Goal: Navigation & Orientation: Find specific page/section

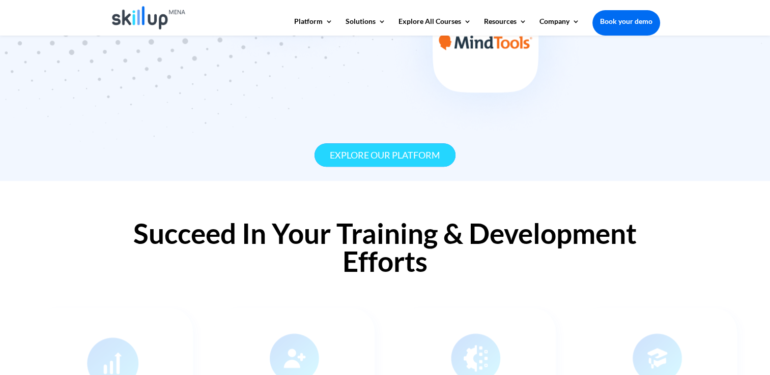
scroll to position [865, 0]
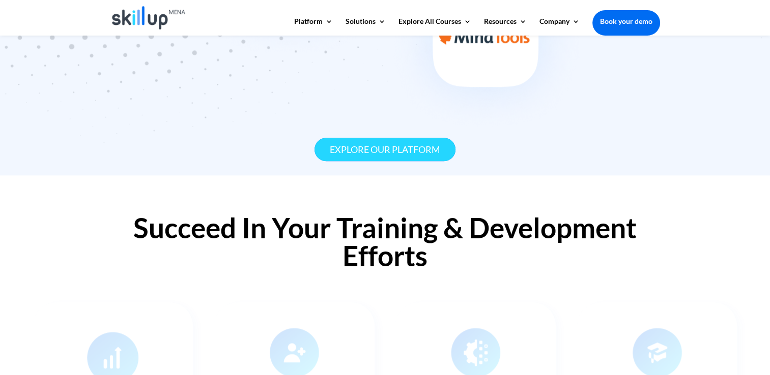
click at [383, 147] on link "Explore our platform" at bounding box center [384, 150] width 141 height 24
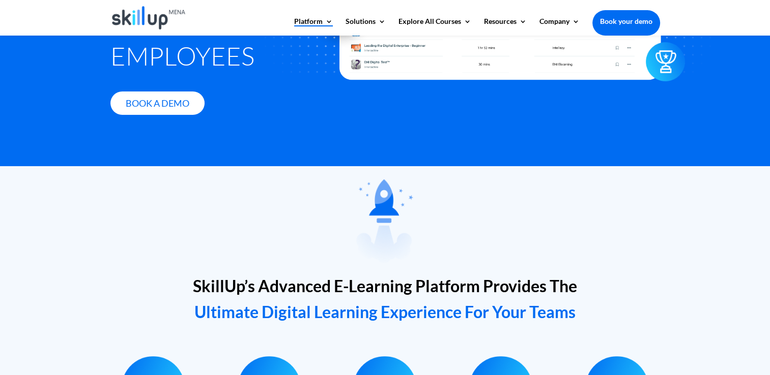
scroll to position [305, 0]
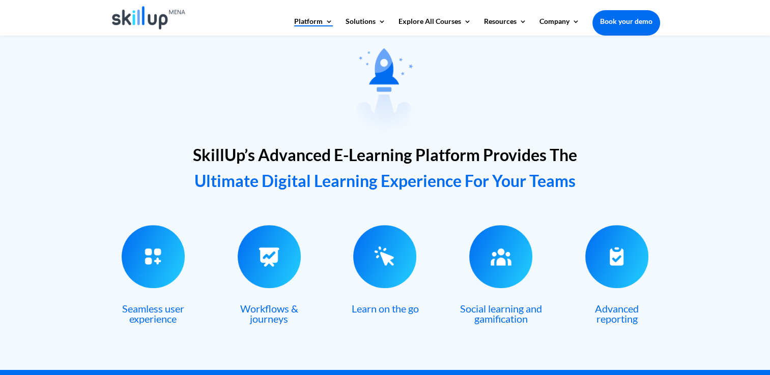
click at [207, 84] on div at bounding box center [384, 89] width 549 height 102
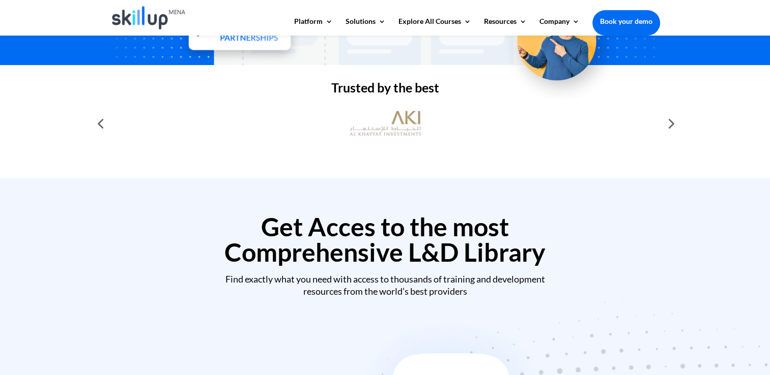
scroll to position [203, 0]
